Goal: Find specific page/section: Find specific page/section

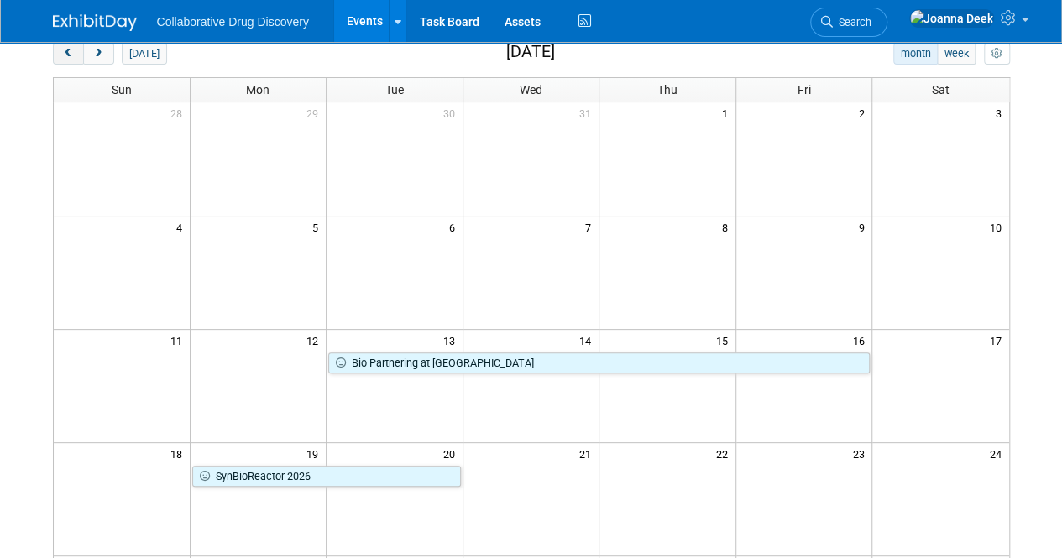
click at [65, 52] on span "prev" at bounding box center [68, 54] width 13 height 11
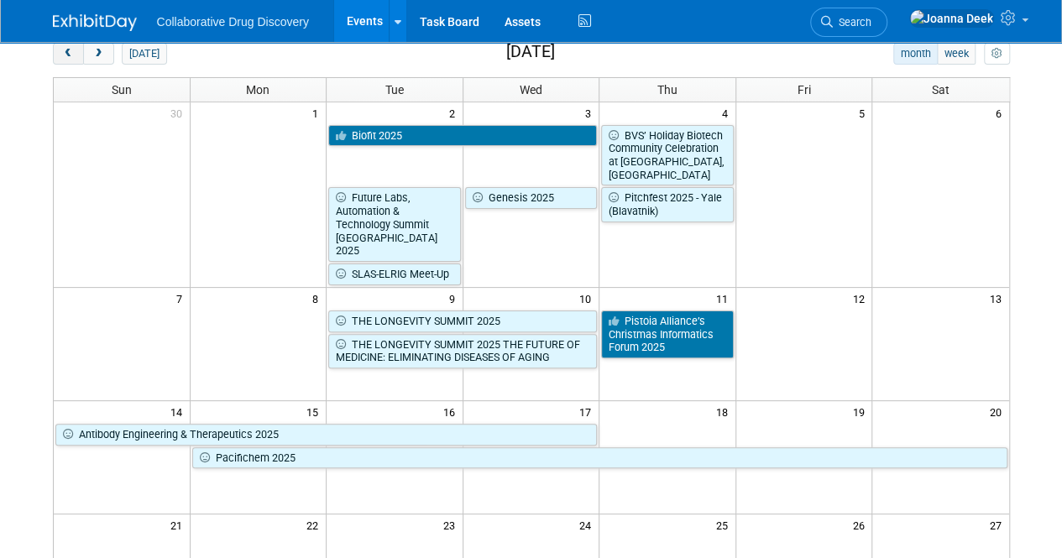
click at [65, 52] on span "prev" at bounding box center [68, 54] width 13 height 11
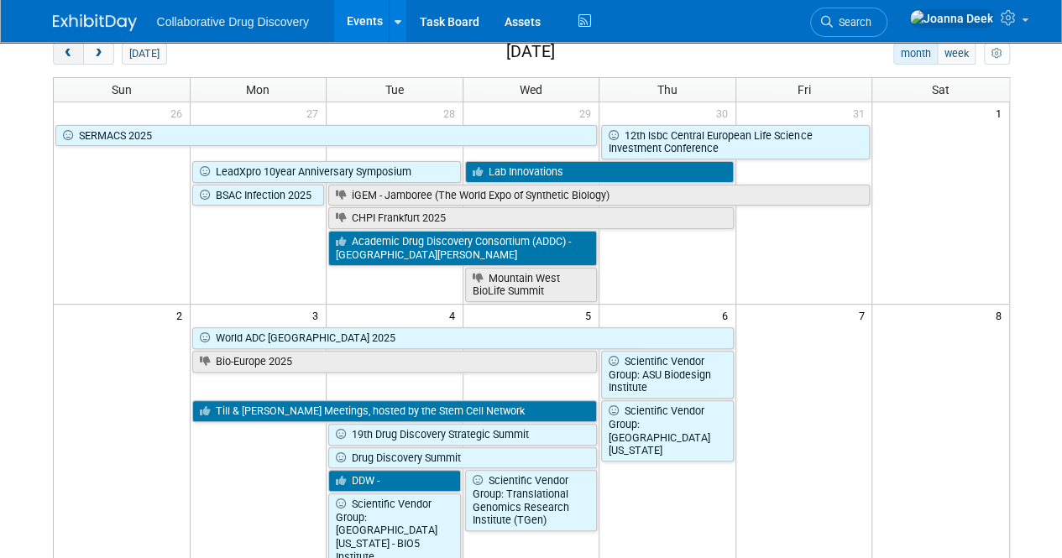
click at [65, 52] on span "prev" at bounding box center [68, 54] width 13 height 11
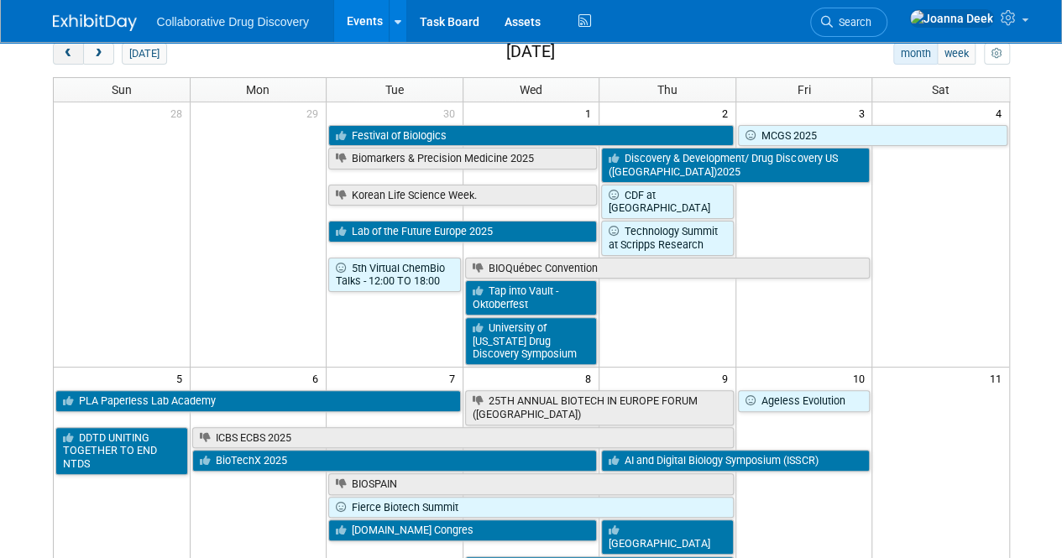
click at [65, 52] on span "prev" at bounding box center [68, 54] width 13 height 11
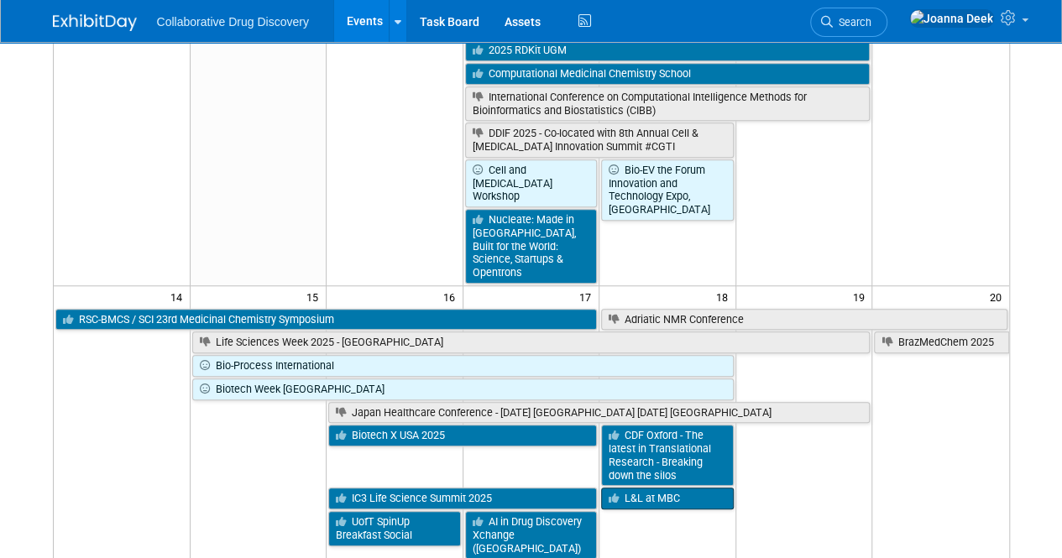
scroll to position [588, 0]
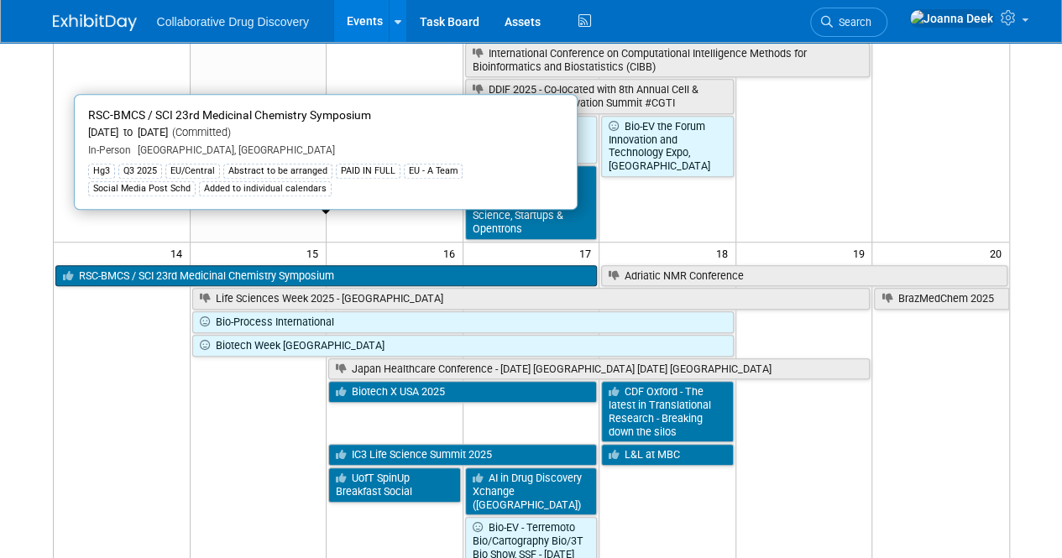
click at [126, 265] on link "RSC-BMCS / SCI 23rd Medicinal Chemistry Symposium" at bounding box center [326, 276] width 542 height 22
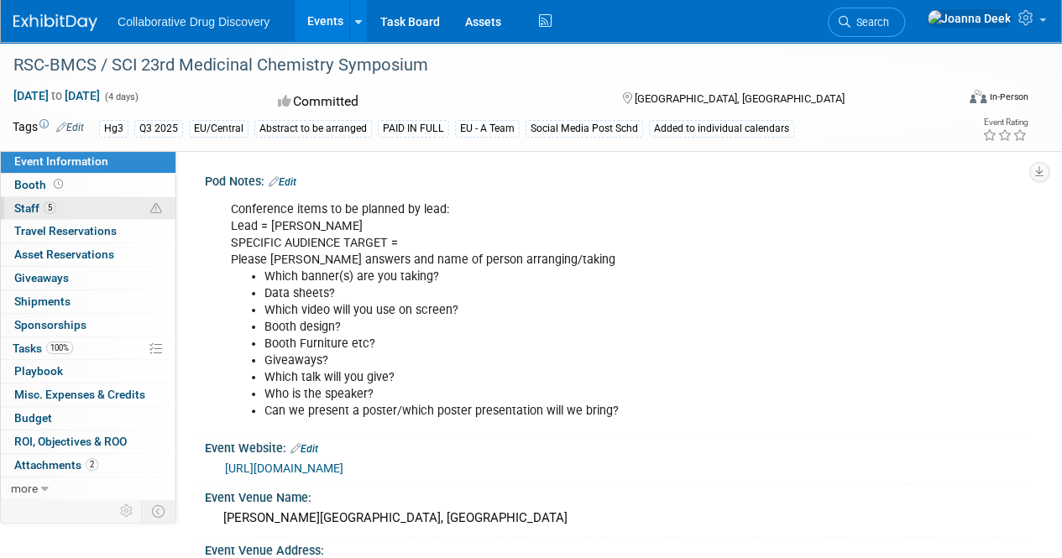
click at [92, 209] on link "5 Staff 5" at bounding box center [88, 208] width 175 height 23
